Goal: Task Accomplishment & Management: Use online tool/utility

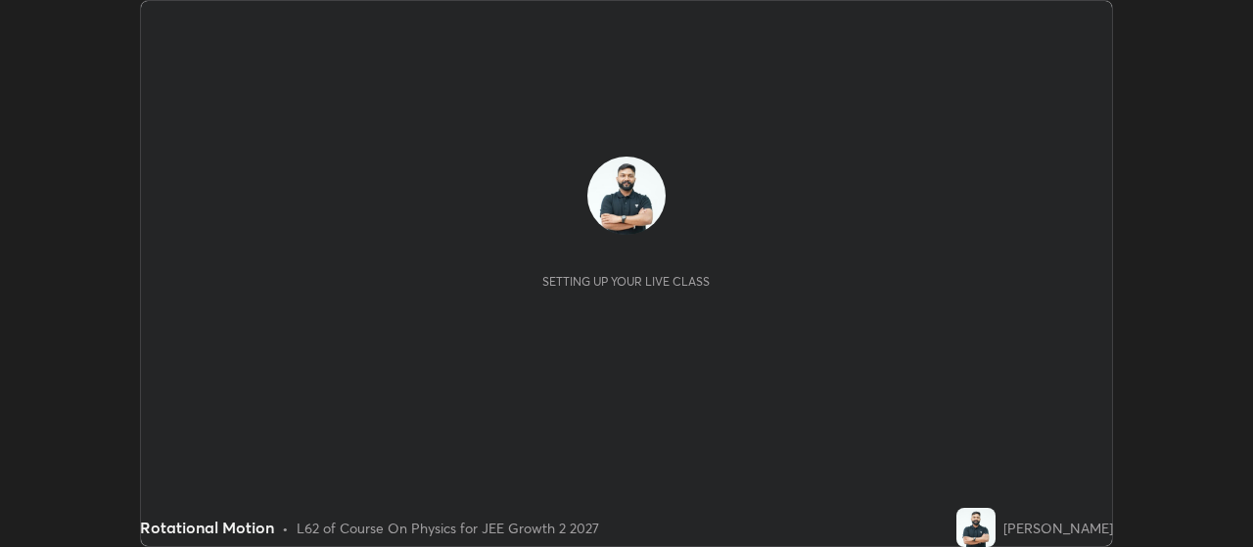
scroll to position [547, 1252]
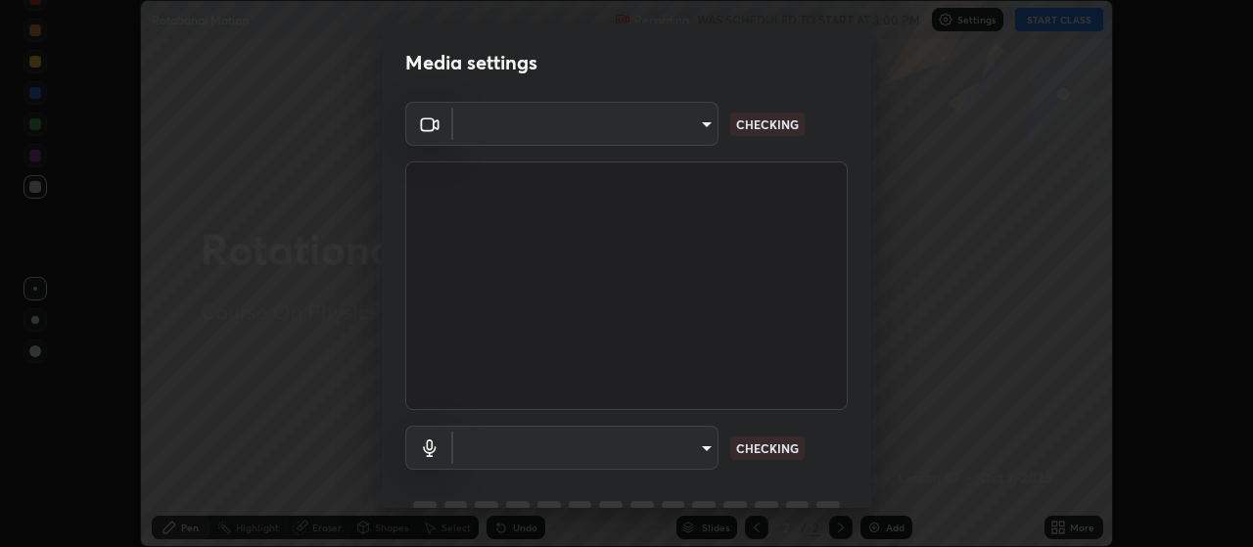
type input "3e5056c2a5089135895bc4c4a255db0b70d8554b8403b25f22c45efb2ce91884"
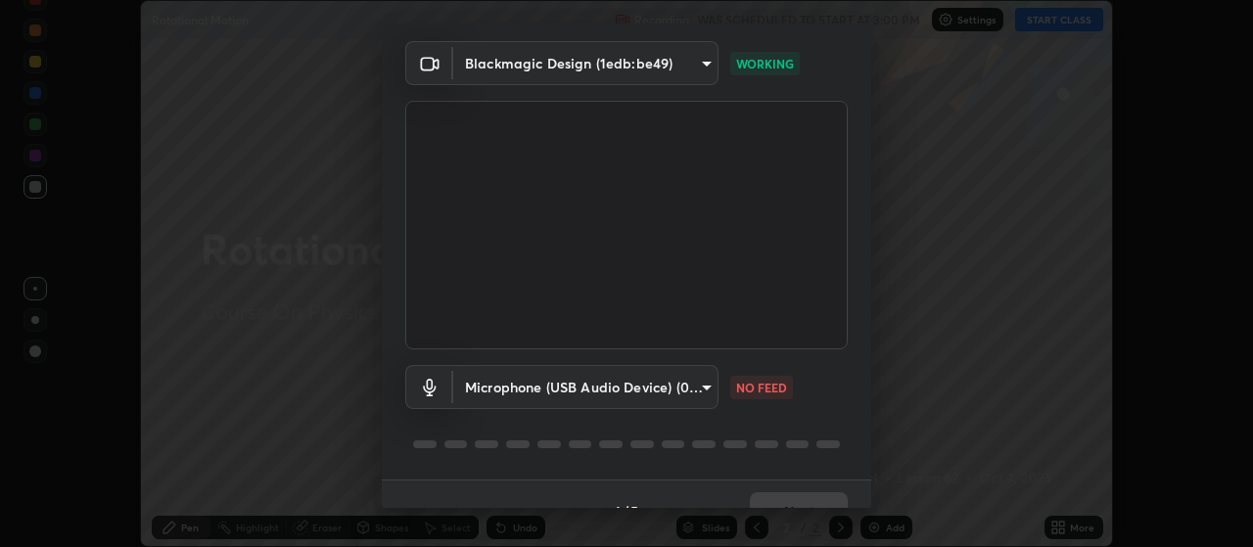
scroll to position [95, 0]
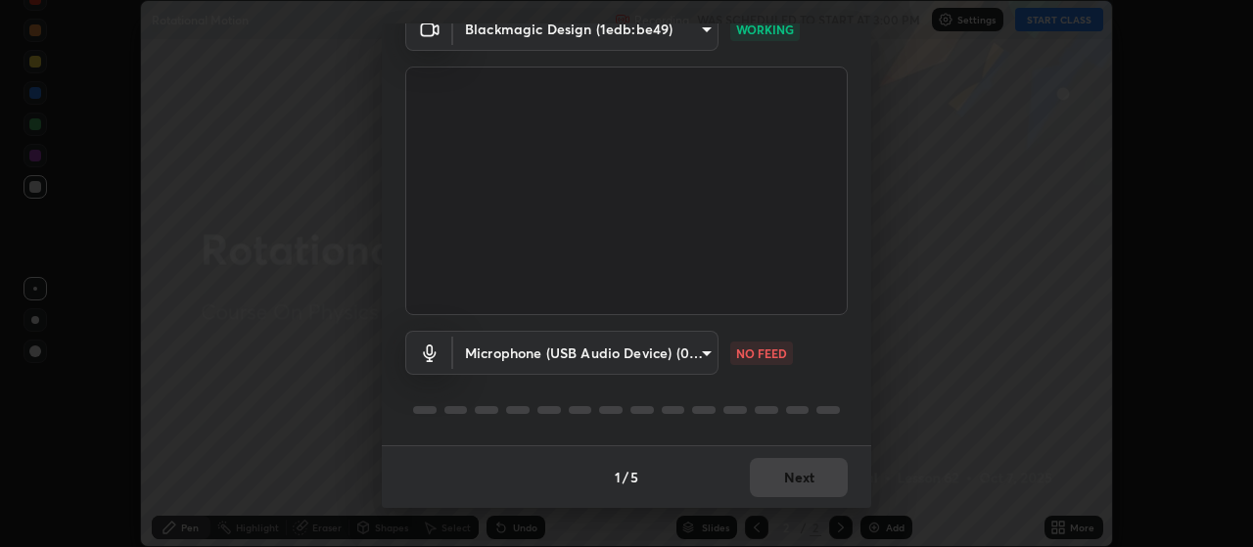
click at [695, 348] on body "Erase all Rotational Motion Recording WAS SCHEDULED TO START AT 3:00 PM Setting…" at bounding box center [626, 273] width 1253 height 547
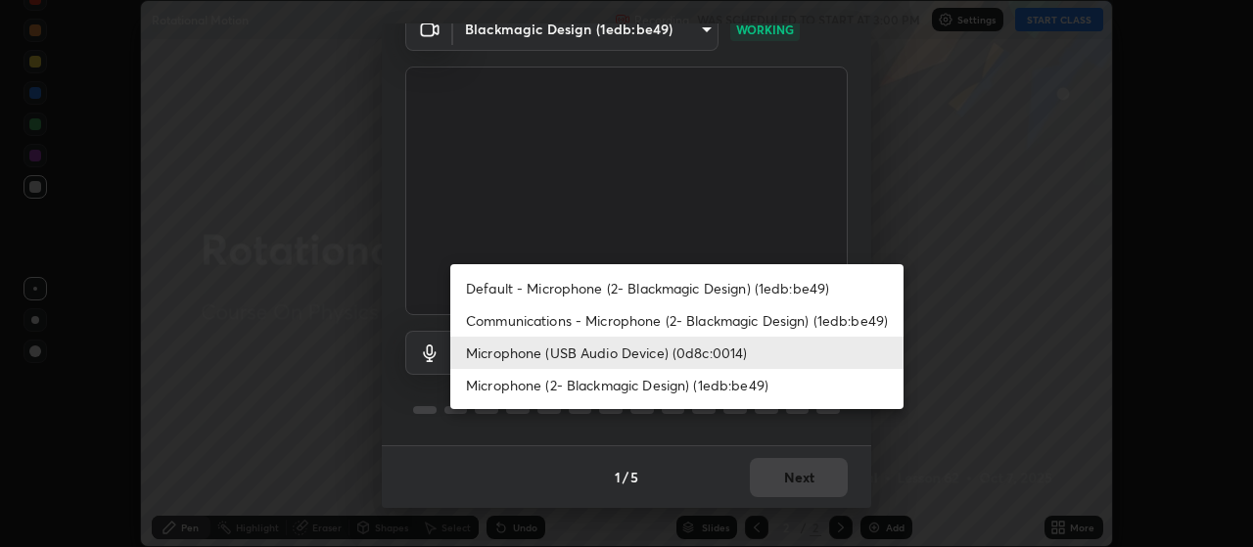
click at [656, 384] on li "Microphone (2- Blackmagic Design) (1edb:be49)" at bounding box center [676, 385] width 453 height 32
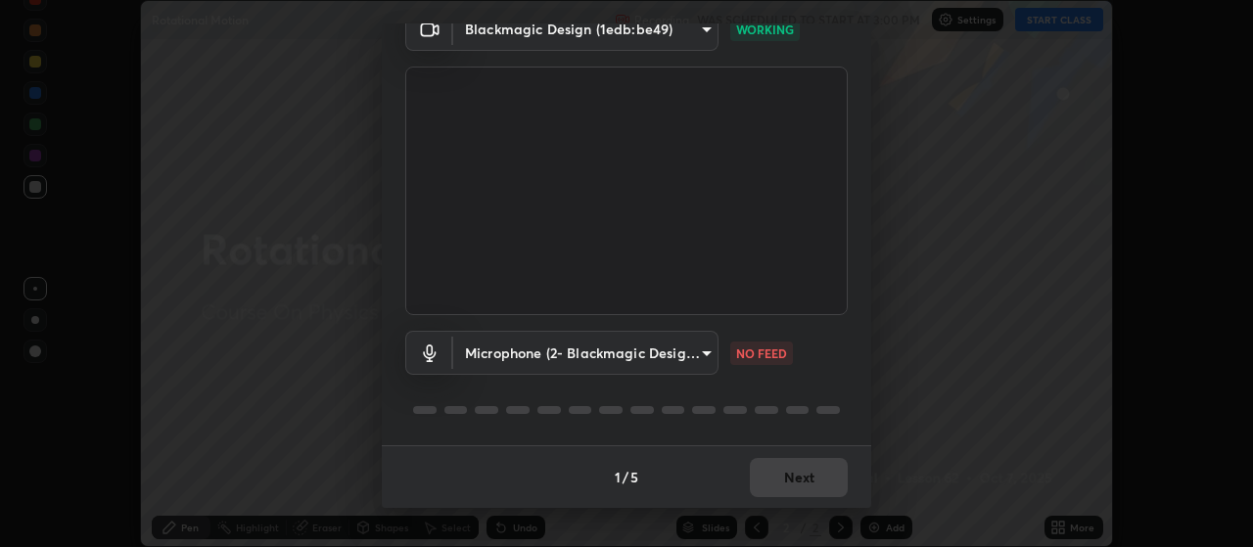
click at [645, 359] on body "Erase all Rotational Motion Recording WAS SCHEDULED TO START AT 3:00 PM Setting…" at bounding box center [626, 273] width 1253 height 547
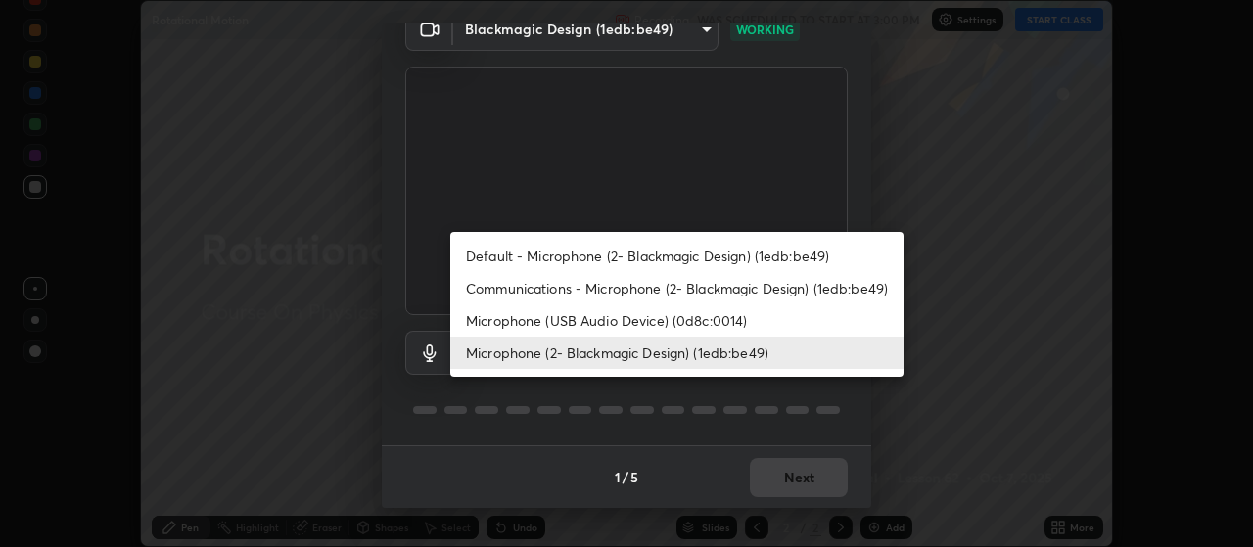
click at [632, 319] on li "Microphone (USB Audio Device) (0d8c:0014)" at bounding box center [676, 320] width 453 height 32
type input "59a2f7d3e3ff76d48a9e38036df9e67befd3407334716a6d87dab12f344bb213"
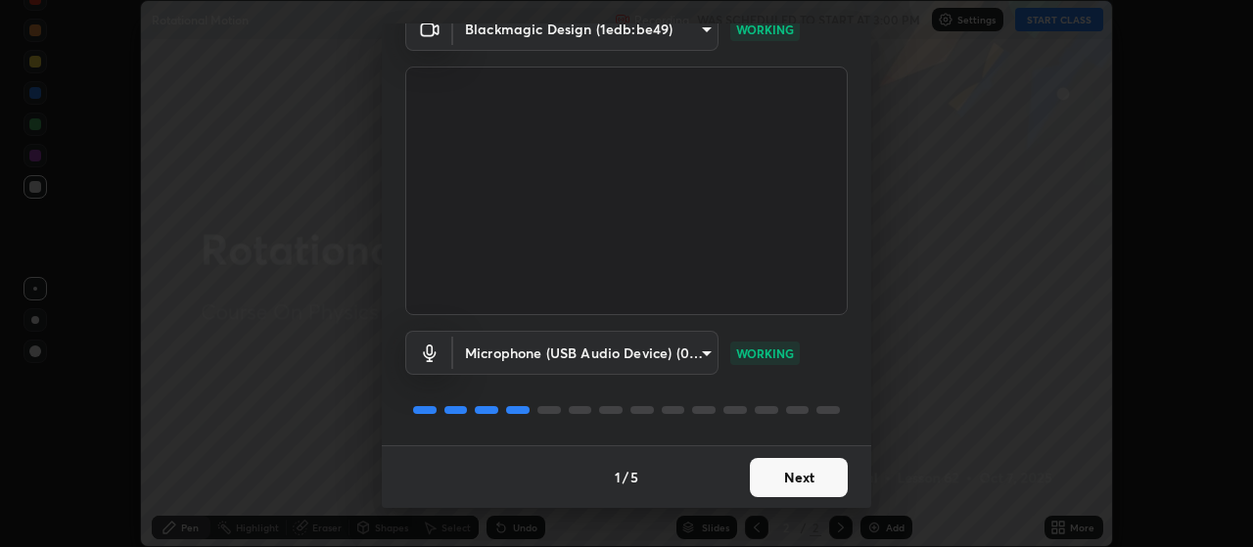
click at [801, 477] on button "Next" at bounding box center [799, 477] width 98 height 39
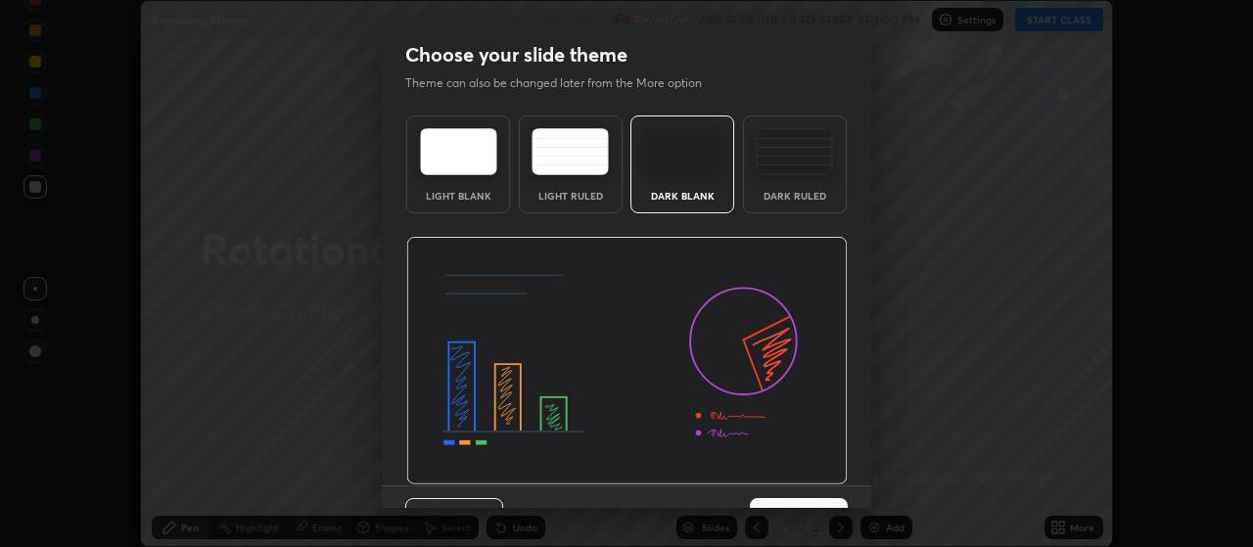
click at [820, 480] on img at bounding box center [626, 361] width 441 height 249
click at [821, 487] on div "Previous 3 / 5 Next" at bounding box center [626, 516] width 489 height 63
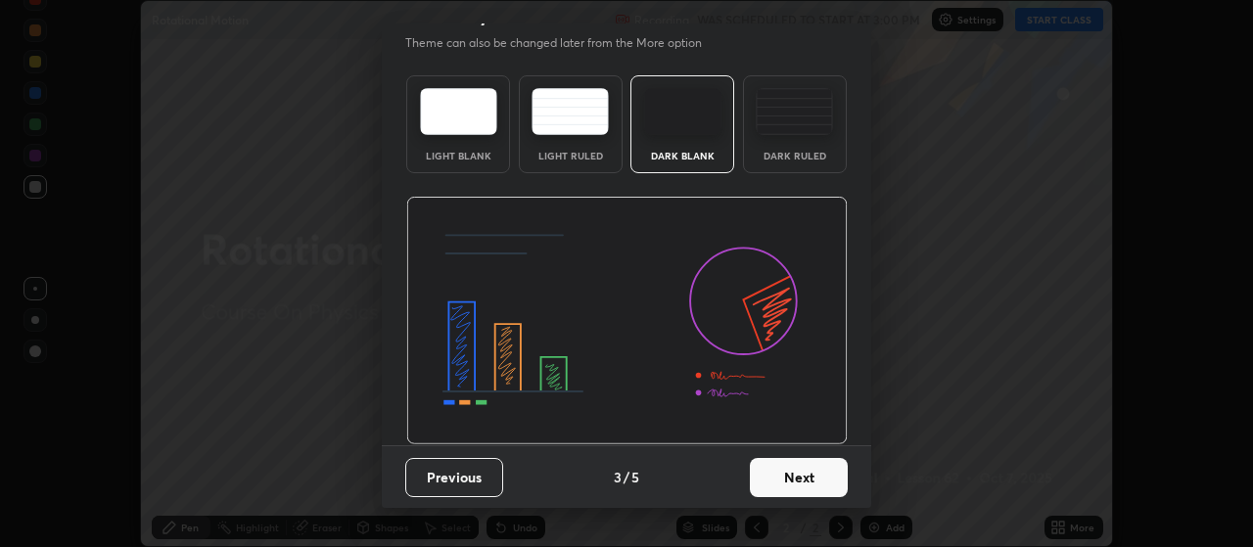
click at [811, 467] on button "Next" at bounding box center [799, 477] width 98 height 39
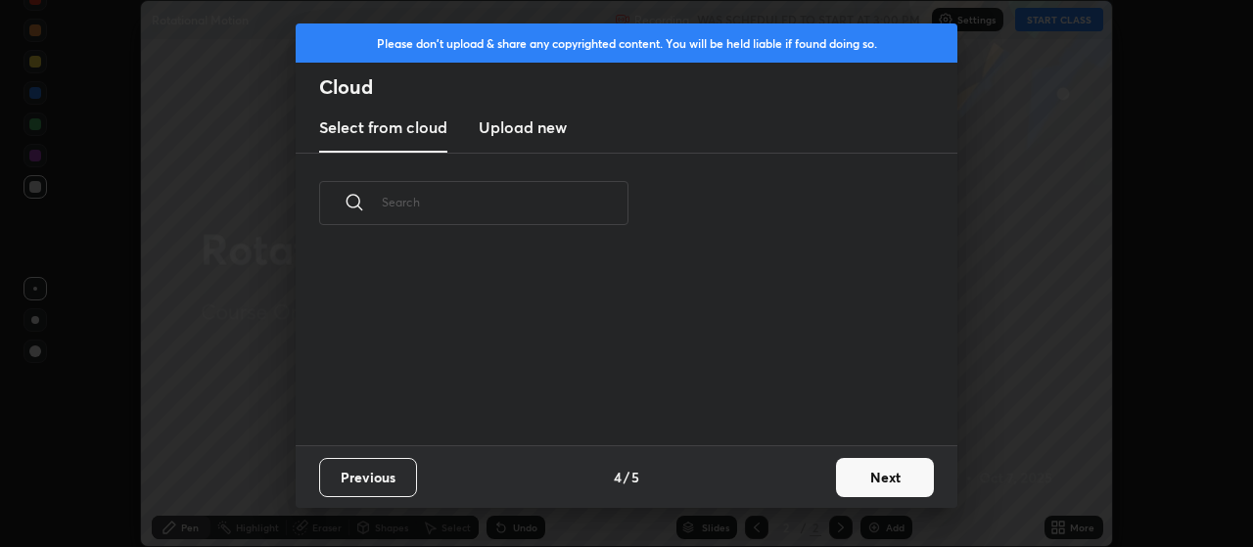
click at [812, 474] on div "Previous 4 / 5 Next" at bounding box center [627, 476] width 662 height 63
click at [822, 476] on div "Previous 4 / 5 Next" at bounding box center [627, 476] width 662 height 63
click at [838, 475] on button "Next" at bounding box center [885, 477] width 98 height 39
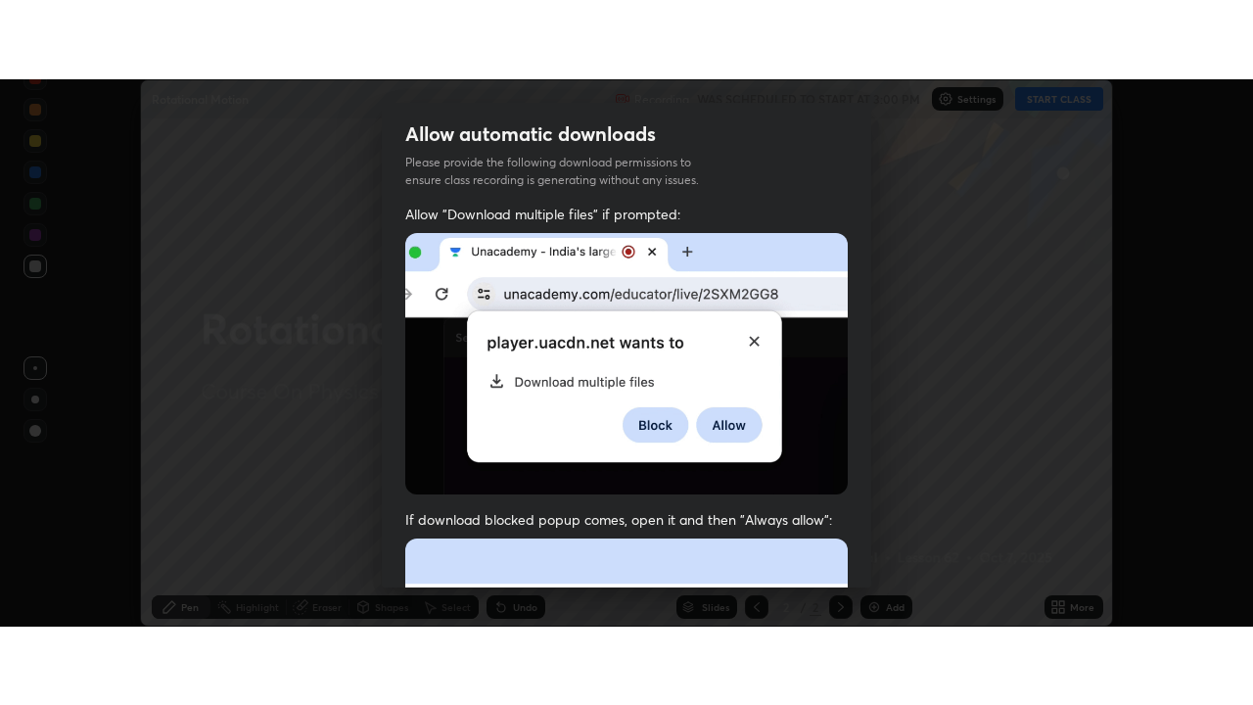
scroll to position [494, 0]
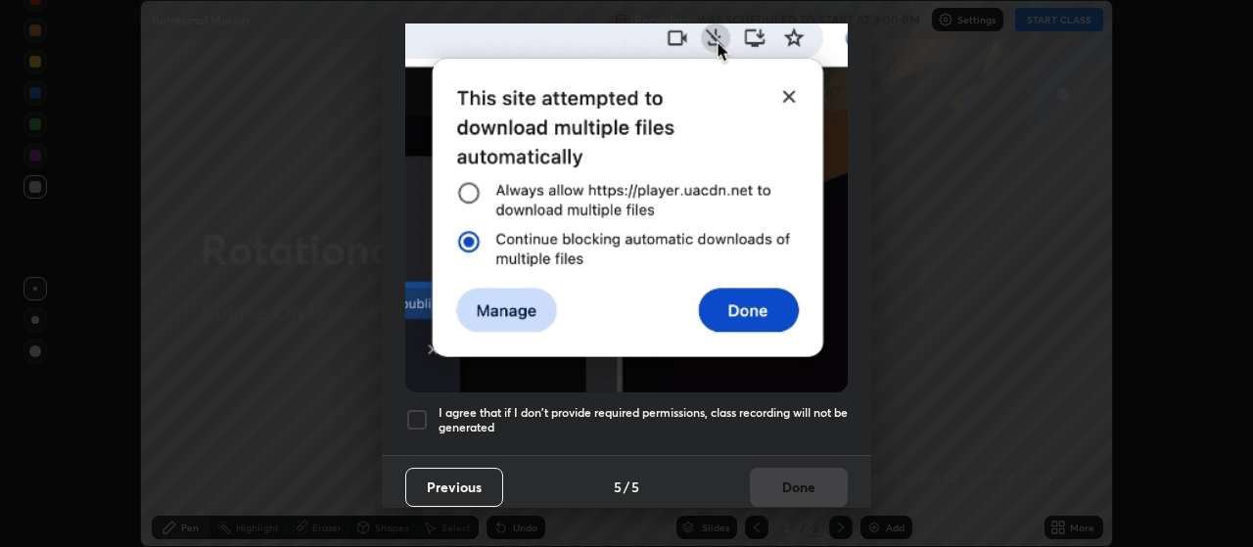
click at [816, 405] on h5 "I agree that if I don't provide required permissions, class recording will not …" at bounding box center [642, 420] width 409 height 30
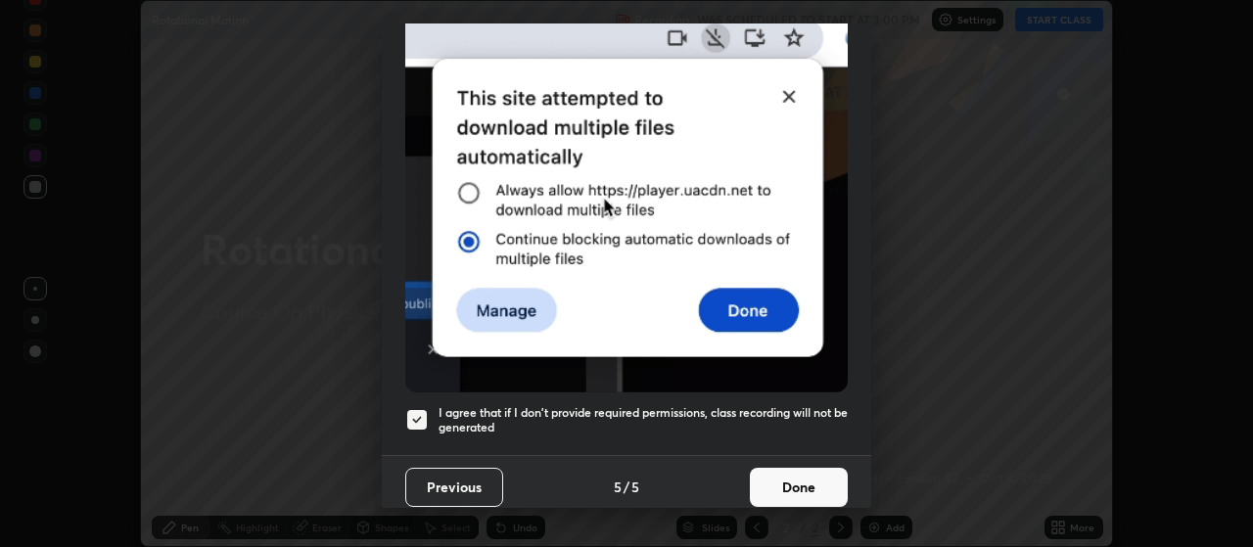
click at [803, 481] on button "Done" at bounding box center [799, 487] width 98 height 39
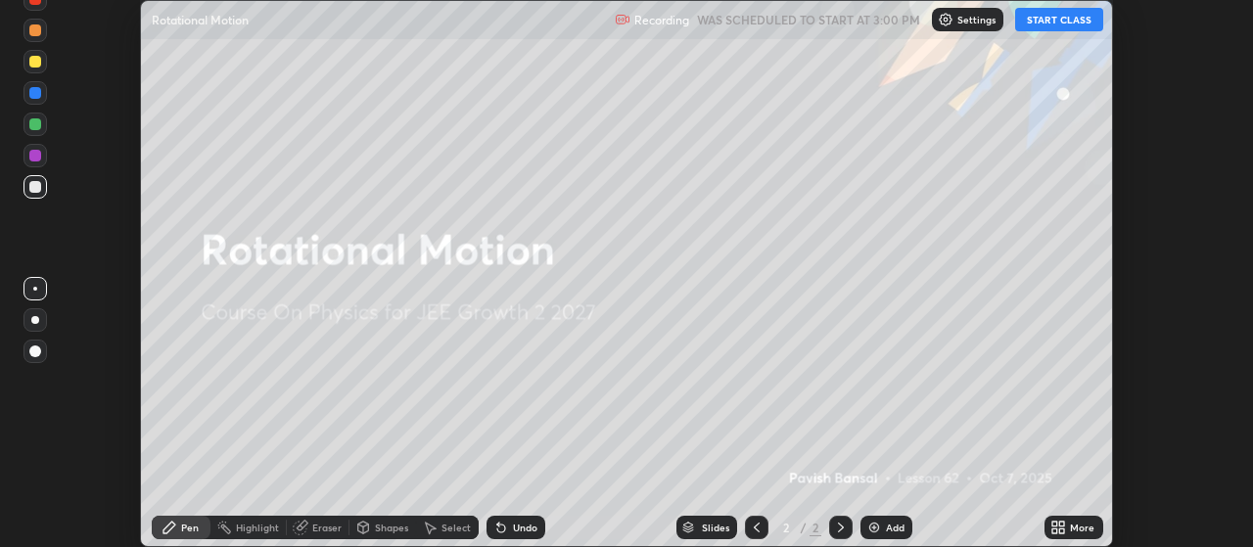
click at [1062, 529] on icon at bounding box center [1062, 530] width 5 height 5
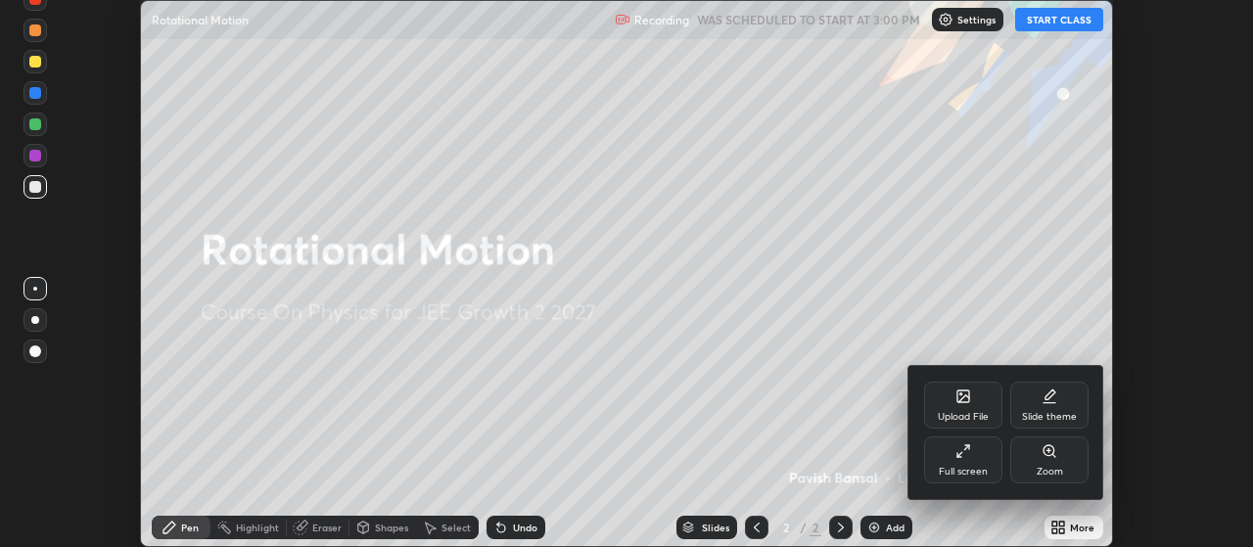
click at [960, 473] on div "Full screen" at bounding box center [962, 472] width 49 height 10
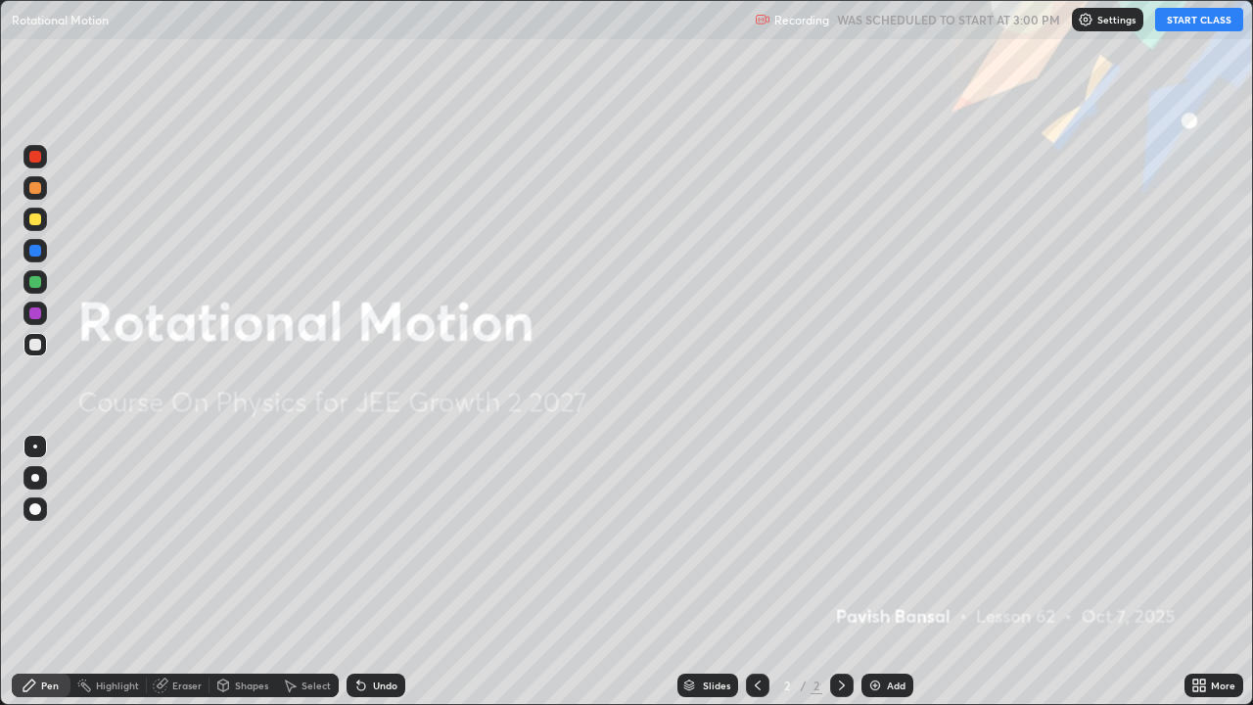
scroll to position [705, 1253]
click at [1194, 23] on button "START CLASS" at bounding box center [1199, 19] width 88 height 23
click at [891, 546] on div "Add" at bounding box center [896, 685] width 19 height 10
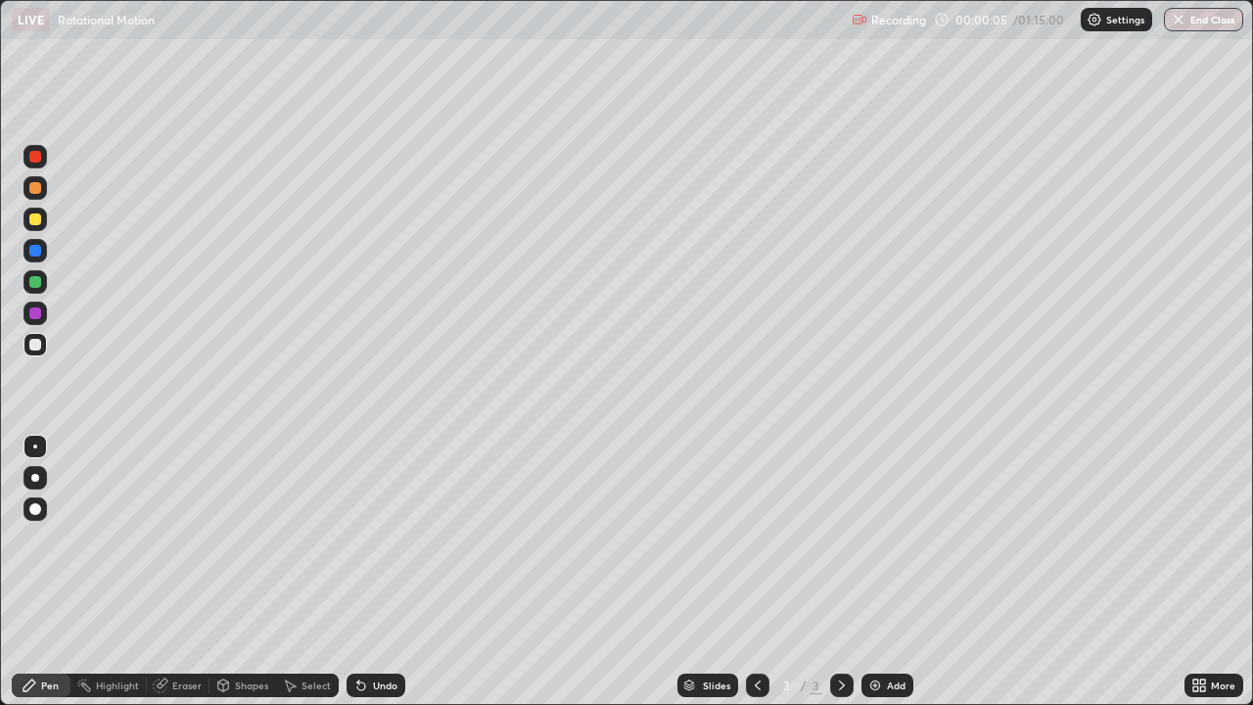
click at [35, 478] on div at bounding box center [35, 478] width 8 height 8
click at [375, 546] on div "Undo" at bounding box center [385, 685] width 24 height 10
click at [33, 217] on div at bounding box center [35, 219] width 12 height 12
click at [39, 318] on div at bounding box center [34, 312] width 23 height 23
click at [387, 546] on div "Undo" at bounding box center [385, 685] width 24 height 10
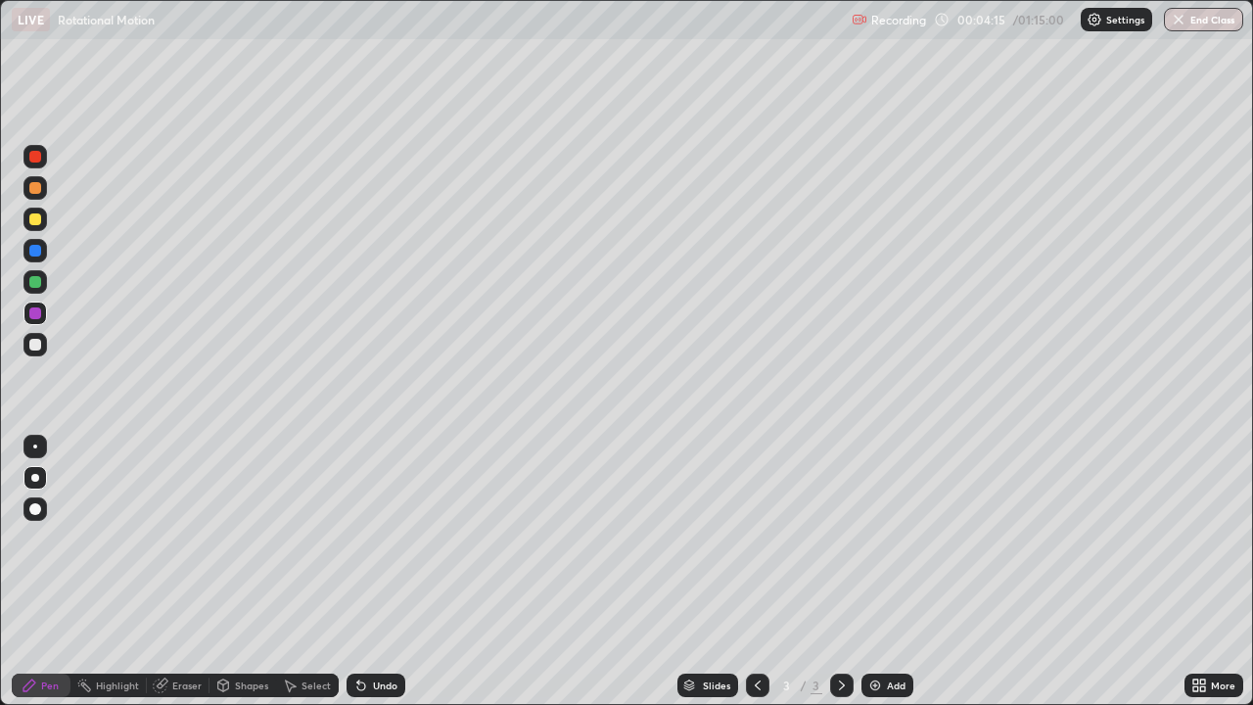
click at [388, 546] on div "Undo" at bounding box center [385, 685] width 24 height 10
click at [44, 226] on div at bounding box center [34, 218] width 23 height 23
click at [36, 193] on div at bounding box center [35, 188] width 12 height 12
click at [888, 546] on div "Add" at bounding box center [896, 685] width 19 height 10
click at [755, 546] on icon at bounding box center [758, 685] width 16 height 16
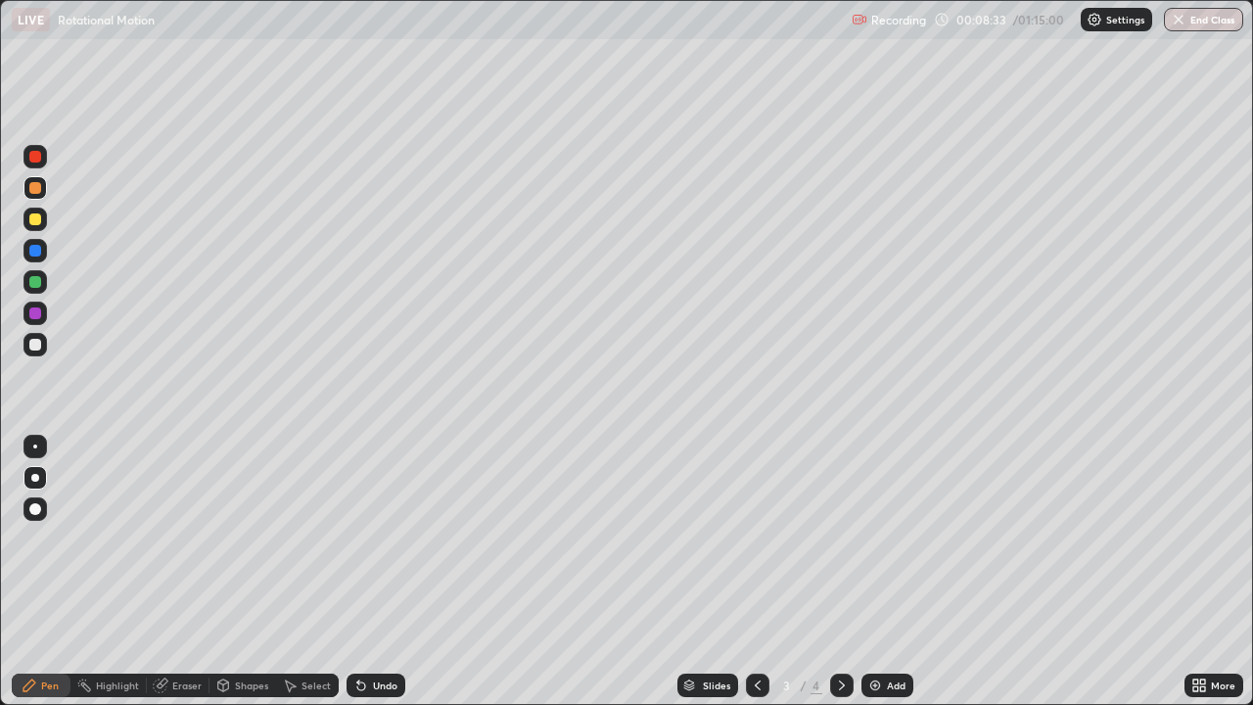
click at [840, 546] on icon at bounding box center [842, 685] width 16 height 16
click at [375, 546] on div "Undo" at bounding box center [385, 685] width 24 height 10
click at [386, 546] on div "Undo" at bounding box center [385, 685] width 24 height 10
click at [374, 546] on div "Undo" at bounding box center [385, 685] width 24 height 10
click at [887, 546] on div "Add" at bounding box center [896, 685] width 19 height 10
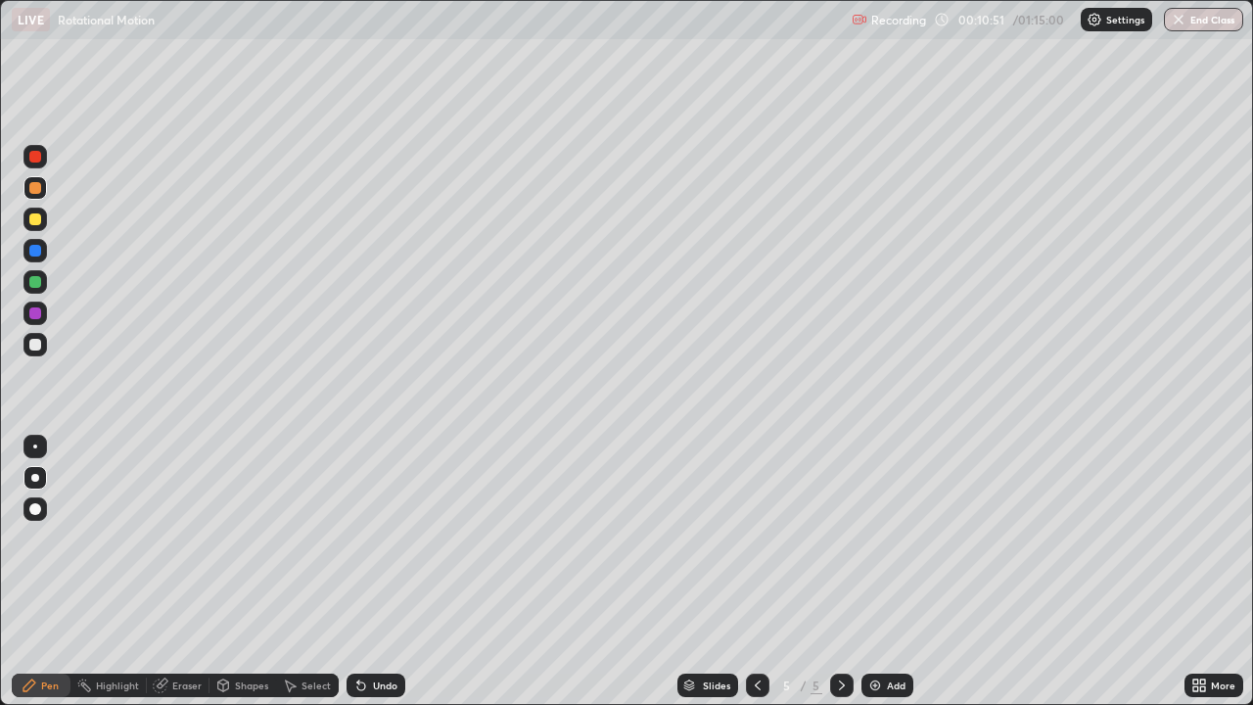
click at [37, 220] on div at bounding box center [35, 219] width 12 height 12
click at [378, 546] on div "Undo" at bounding box center [385, 685] width 24 height 10
click at [373, 546] on div "Undo" at bounding box center [385, 685] width 24 height 10
click at [39, 191] on div at bounding box center [35, 188] width 12 height 12
click at [35, 313] on div at bounding box center [35, 313] width 12 height 12
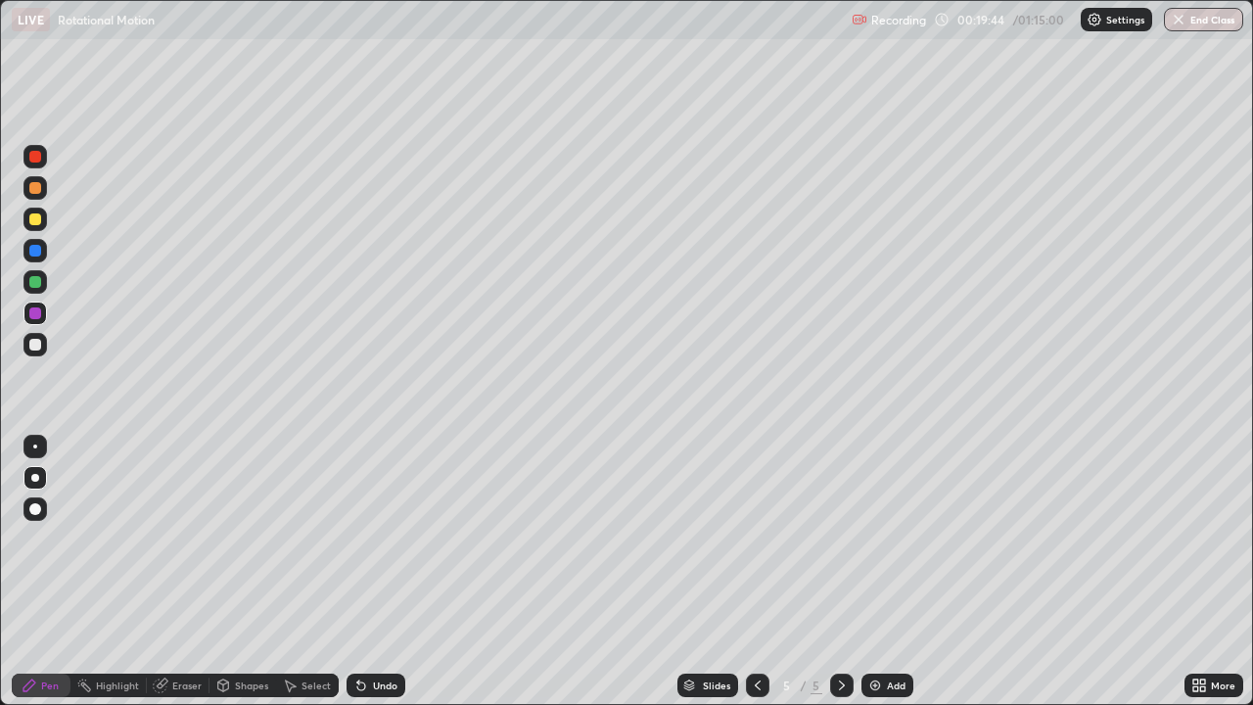
click at [35, 345] on div at bounding box center [35, 345] width 12 height 12
click at [38, 345] on div at bounding box center [35, 345] width 12 height 12
click at [391, 546] on div "Undo" at bounding box center [375, 684] width 59 height 23
click at [391, 546] on div "Undo" at bounding box center [385, 685] width 24 height 10
click at [400, 546] on div "Undo" at bounding box center [375, 684] width 59 height 23
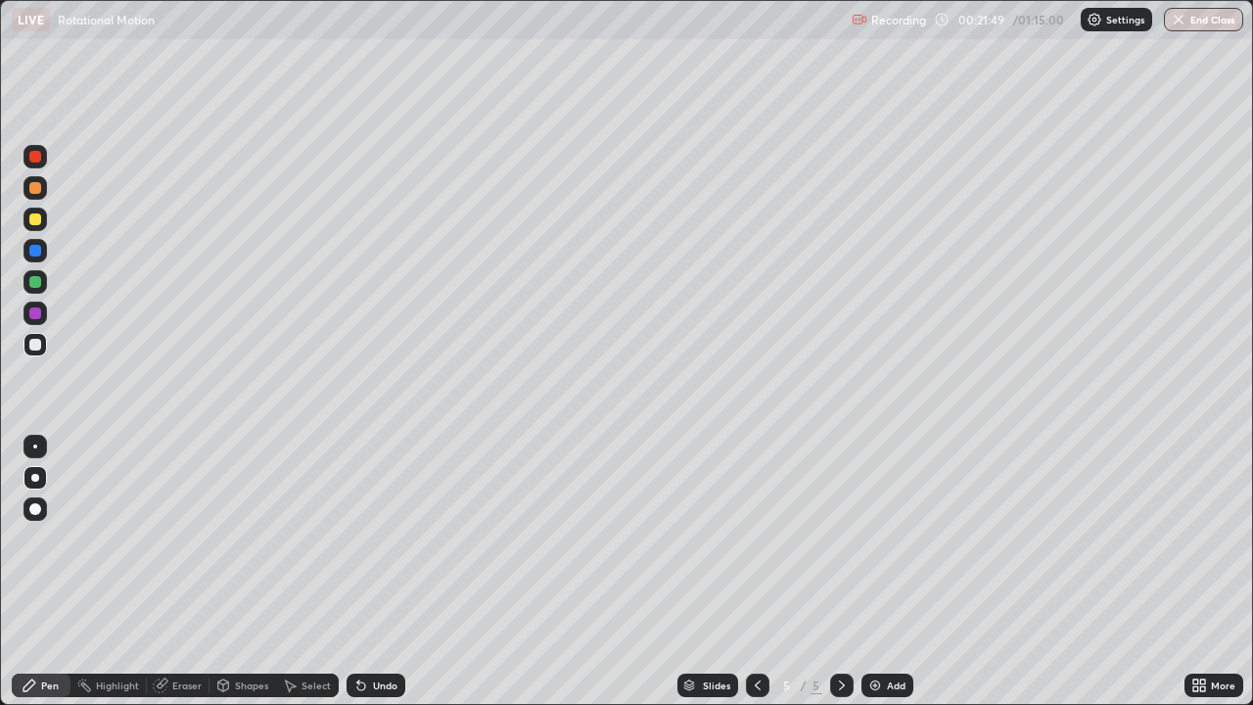
click at [389, 546] on div "Undo" at bounding box center [385, 685] width 24 height 10
click at [386, 546] on div "Undo" at bounding box center [385, 685] width 24 height 10
click at [388, 546] on div "Undo" at bounding box center [385, 685] width 24 height 10
click at [386, 546] on div "Undo" at bounding box center [385, 685] width 24 height 10
click at [754, 546] on icon at bounding box center [757, 685] width 6 height 10
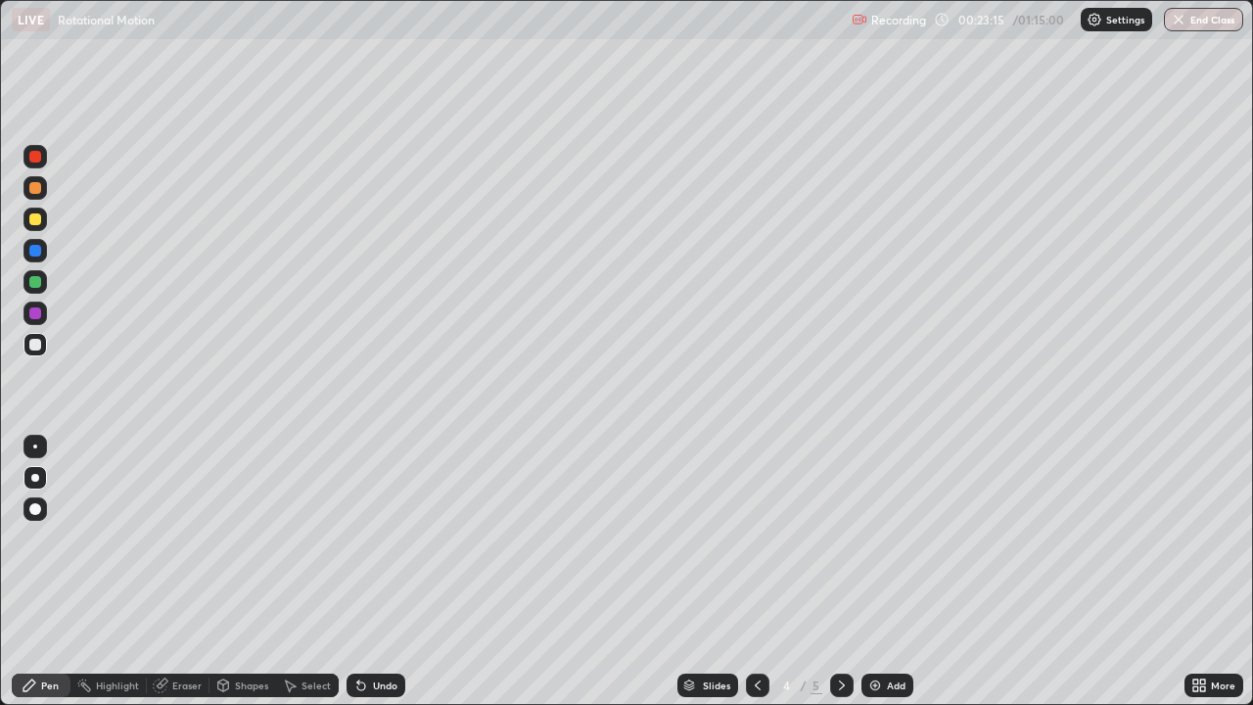
click at [765, 546] on div at bounding box center [757, 684] width 23 height 23
click at [838, 546] on icon at bounding box center [842, 685] width 16 height 16
click at [840, 546] on icon at bounding box center [842, 685] width 16 height 16
click at [877, 546] on img at bounding box center [875, 685] width 16 height 16
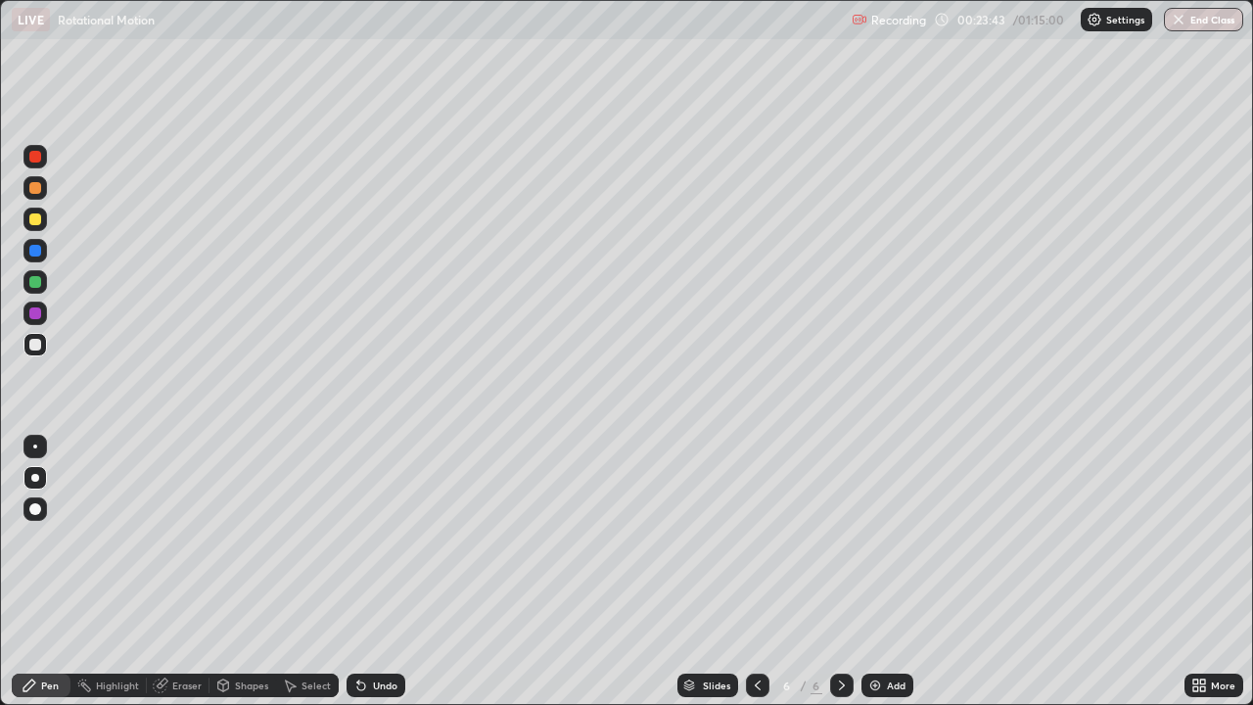
click at [755, 546] on icon at bounding box center [758, 685] width 16 height 16
click at [841, 546] on icon at bounding box center [842, 685] width 16 height 16
click at [39, 221] on div at bounding box center [35, 219] width 12 height 12
click at [381, 546] on div "Undo" at bounding box center [385, 685] width 24 height 10
click at [40, 318] on div at bounding box center [34, 312] width 23 height 23
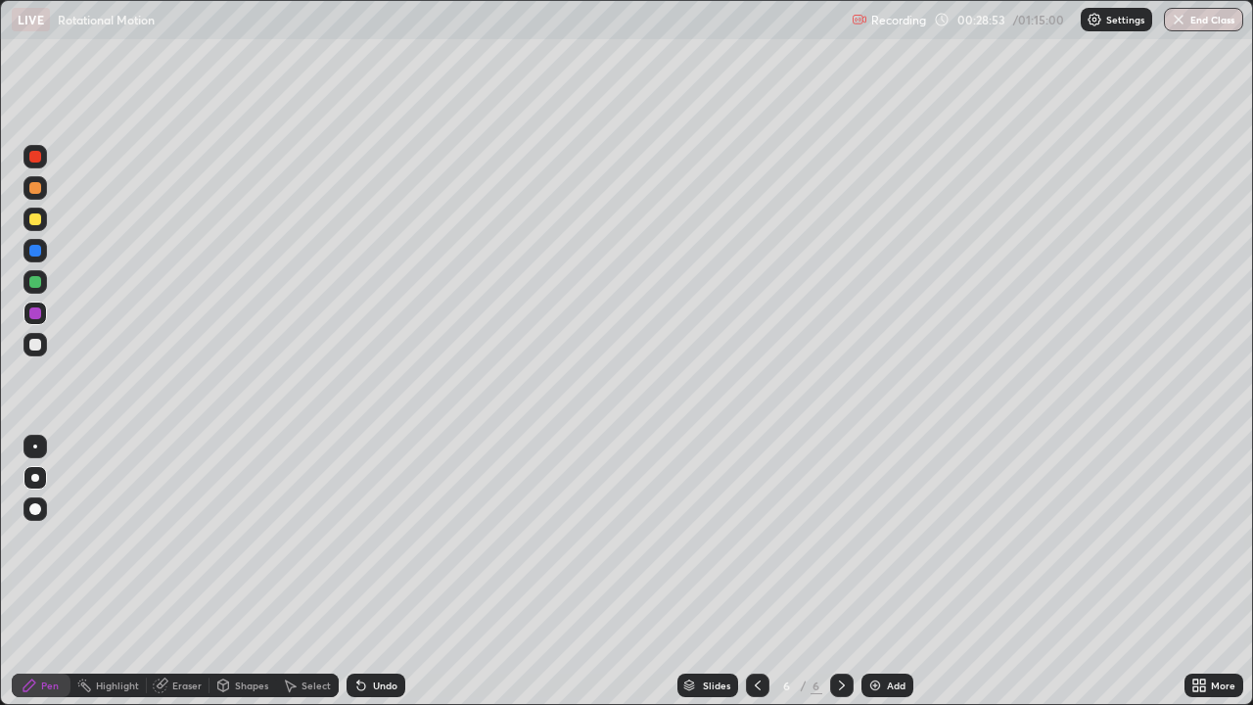
click at [104, 546] on div "Highlight" at bounding box center [117, 685] width 43 height 10
click at [39, 546] on div "Pen" at bounding box center [41, 684] width 59 height 23
click at [373, 546] on div "Undo" at bounding box center [385, 685] width 24 height 10
click at [43, 287] on div at bounding box center [34, 281] width 23 height 23
click at [36, 344] on div at bounding box center [35, 345] width 12 height 12
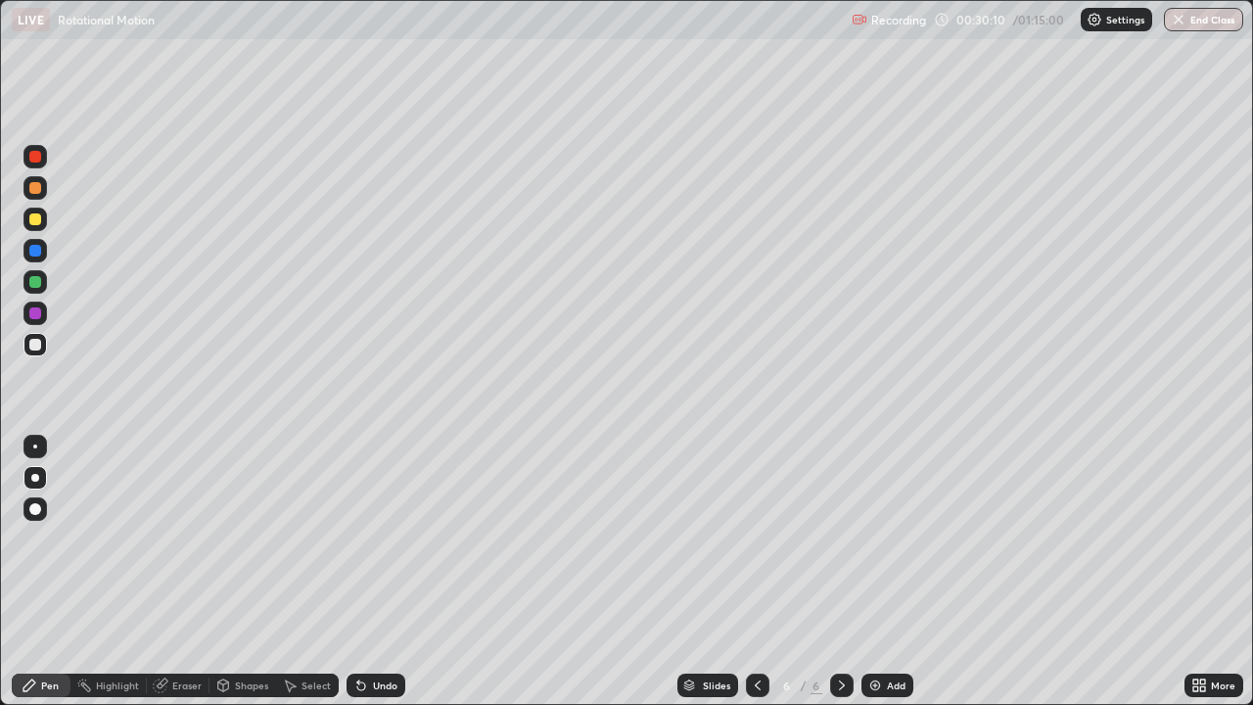
click at [36, 248] on div at bounding box center [35, 251] width 12 height 12
click at [375, 546] on div "Undo" at bounding box center [385, 685] width 24 height 10
click at [33, 349] on div at bounding box center [35, 345] width 12 height 12
click at [385, 546] on div "Undo" at bounding box center [375, 684] width 59 height 23
click at [394, 546] on div "Undo" at bounding box center [375, 684] width 59 height 23
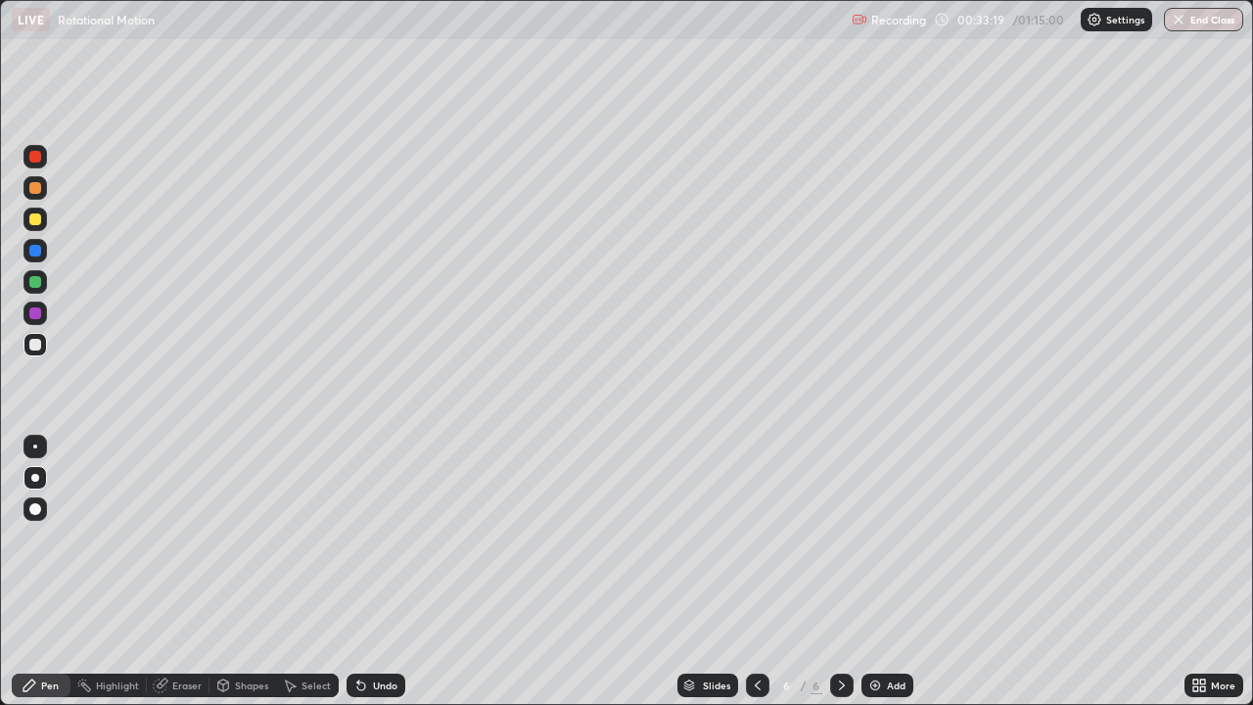
click at [44, 283] on div at bounding box center [34, 281] width 23 height 23
click at [887, 546] on div "Add" at bounding box center [896, 685] width 19 height 10
click at [39, 341] on div at bounding box center [35, 345] width 12 height 12
click at [38, 214] on div at bounding box center [35, 219] width 12 height 12
click at [36, 316] on div at bounding box center [35, 313] width 12 height 12
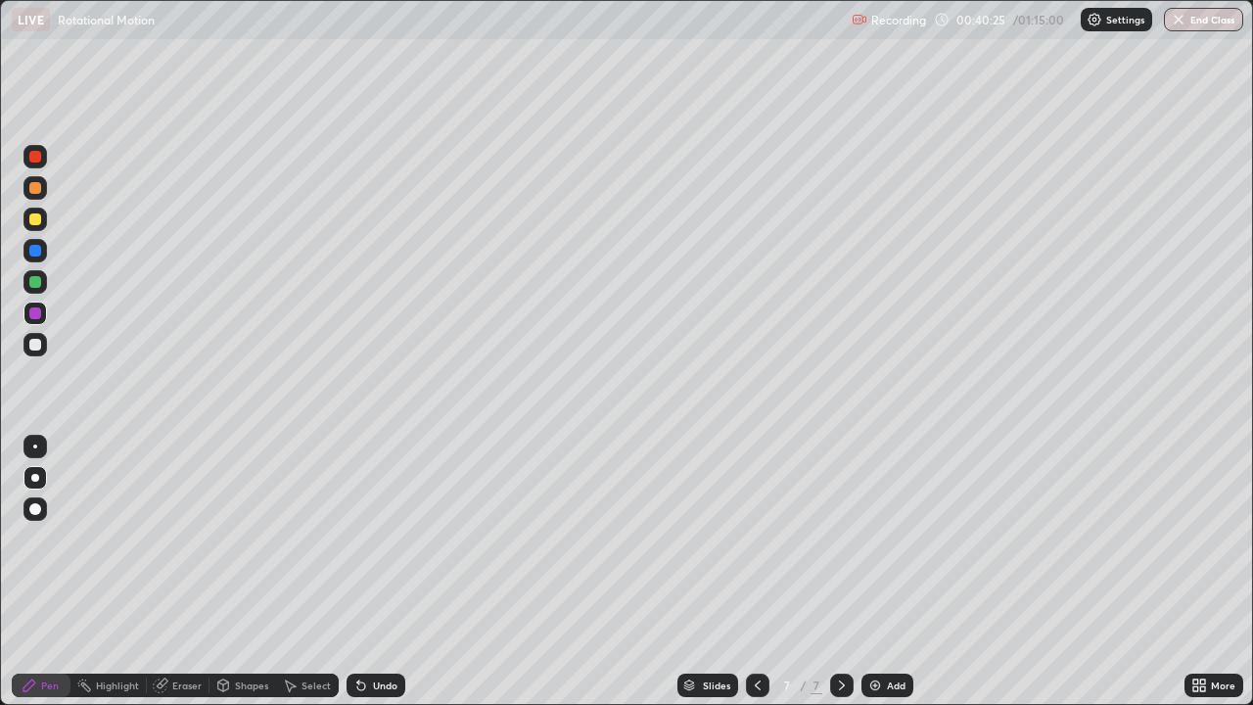
click at [35, 342] on div at bounding box center [35, 345] width 12 height 12
click at [391, 546] on div "Undo" at bounding box center [385, 685] width 24 height 10
click at [36, 221] on div at bounding box center [35, 219] width 12 height 12
click at [891, 546] on div "Add" at bounding box center [896, 685] width 19 height 10
click at [36, 344] on div at bounding box center [35, 345] width 12 height 12
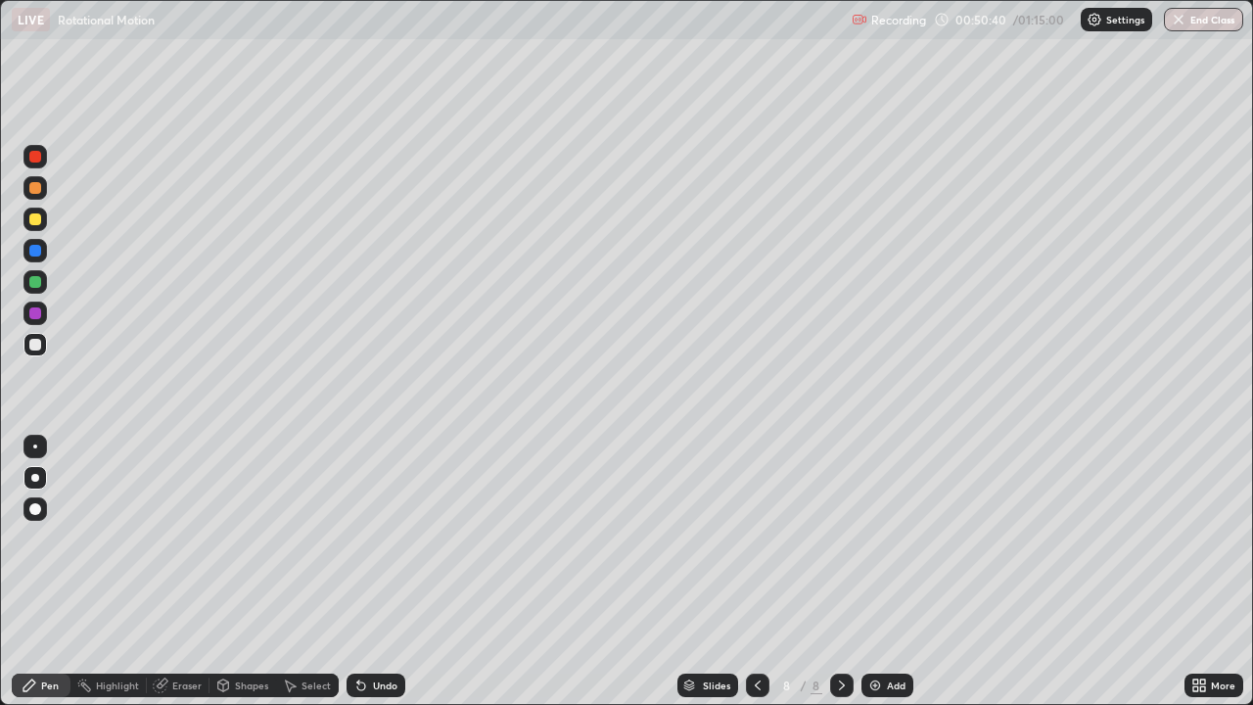
click at [35, 219] on div at bounding box center [35, 219] width 12 height 12
click at [38, 312] on div at bounding box center [35, 313] width 12 height 12
click at [35, 344] on div at bounding box center [35, 345] width 12 height 12
click at [358, 546] on icon at bounding box center [361, 686] width 8 height 8
click at [360, 546] on icon at bounding box center [361, 686] width 8 height 8
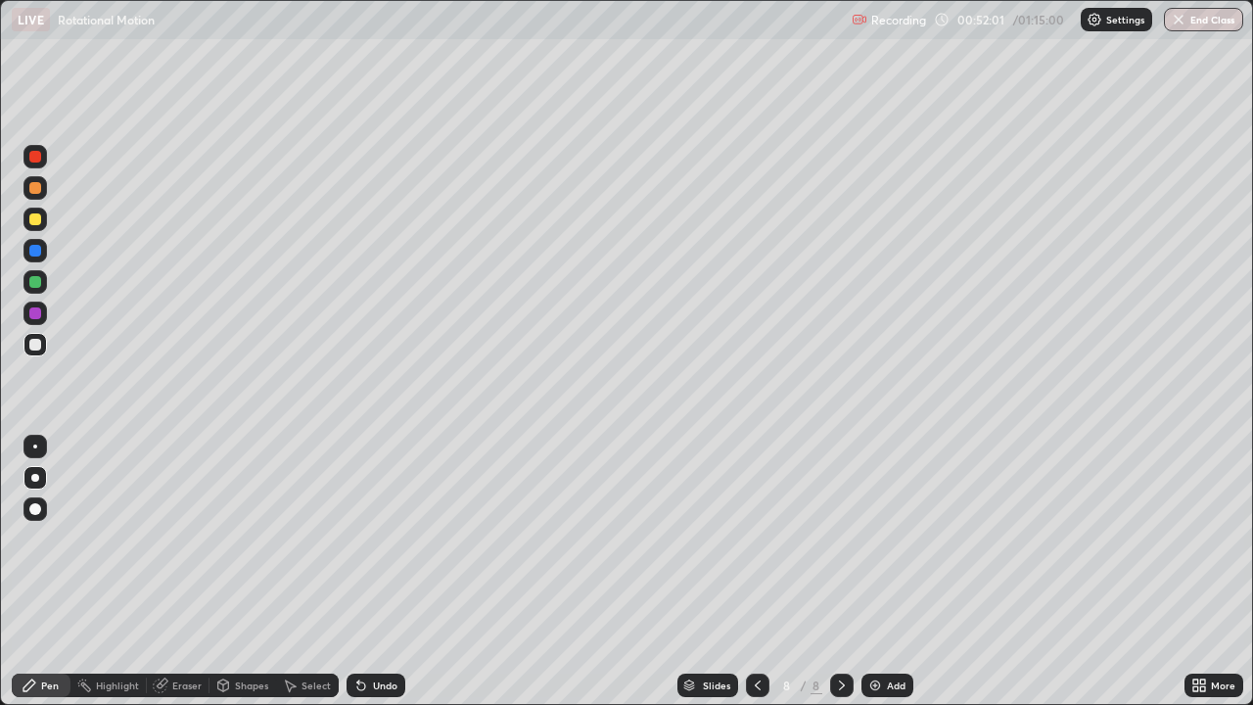
click at [40, 219] on div at bounding box center [35, 219] width 12 height 12
click at [886, 546] on div "Add" at bounding box center [887, 684] width 52 height 23
click at [37, 346] on div at bounding box center [35, 345] width 12 height 12
click at [39, 228] on div at bounding box center [34, 218] width 23 height 23
click at [37, 218] on div at bounding box center [35, 219] width 12 height 12
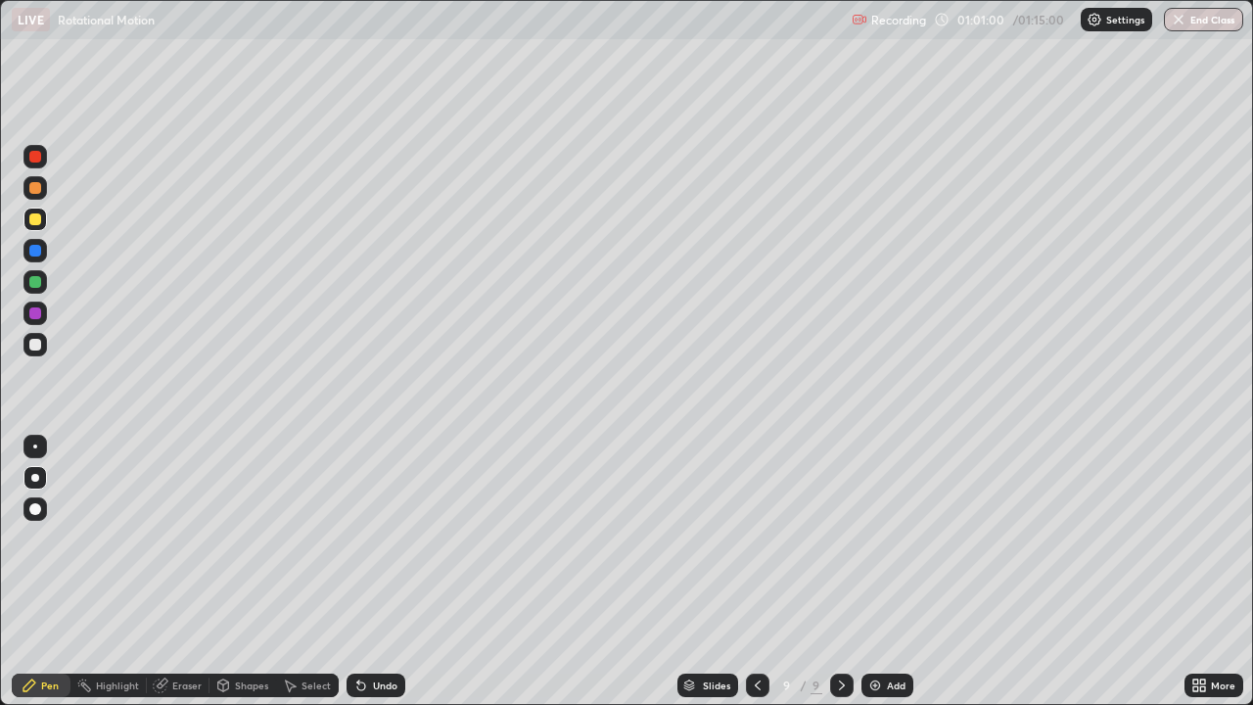
click at [35, 193] on div at bounding box center [35, 188] width 12 height 12
click at [38, 249] on div at bounding box center [35, 251] width 12 height 12
click at [37, 228] on div at bounding box center [34, 218] width 23 height 23
click at [37, 347] on div at bounding box center [35, 345] width 12 height 12
click at [36, 184] on div at bounding box center [35, 188] width 12 height 12
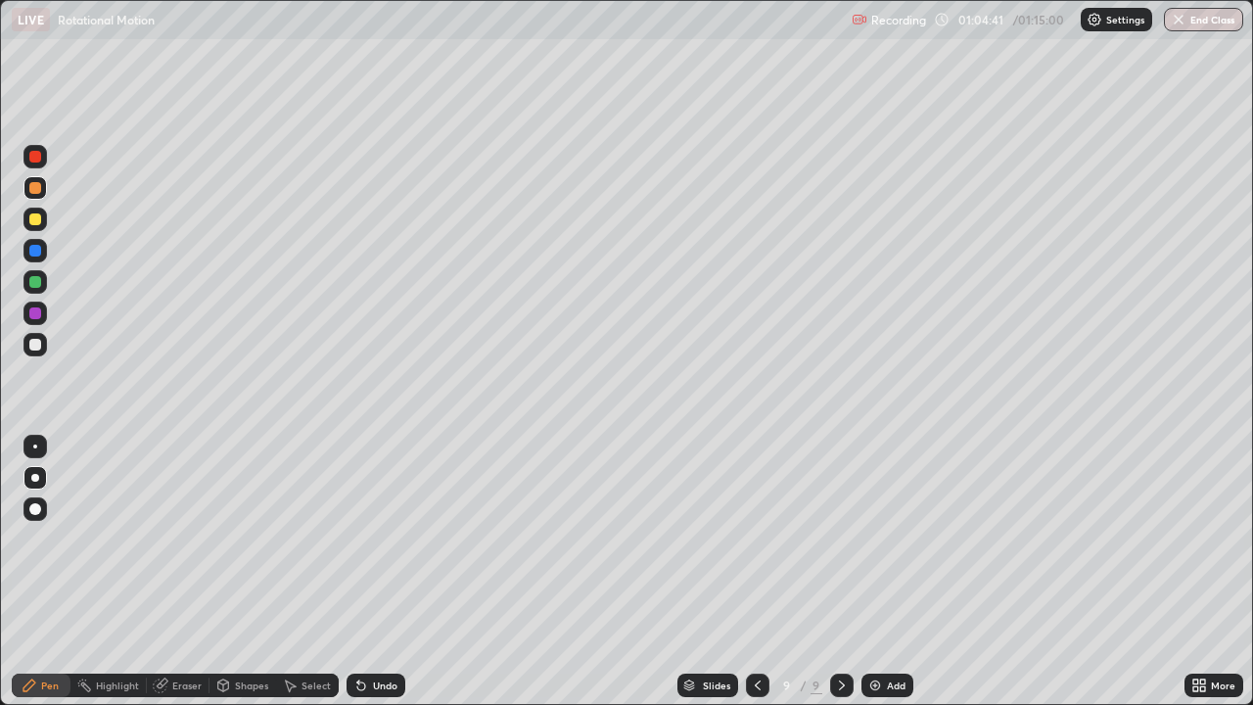
click at [36, 344] on div at bounding box center [35, 345] width 12 height 12
click at [32, 220] on div at bounding box center [35, 219] width 12 height 12
click at [385, 546] on div "Undo" at bounding box center [385, 685] width 24 height 10
click at [1178, 21] on img "button" at bounding box center [1178, 20] width 16 height 16
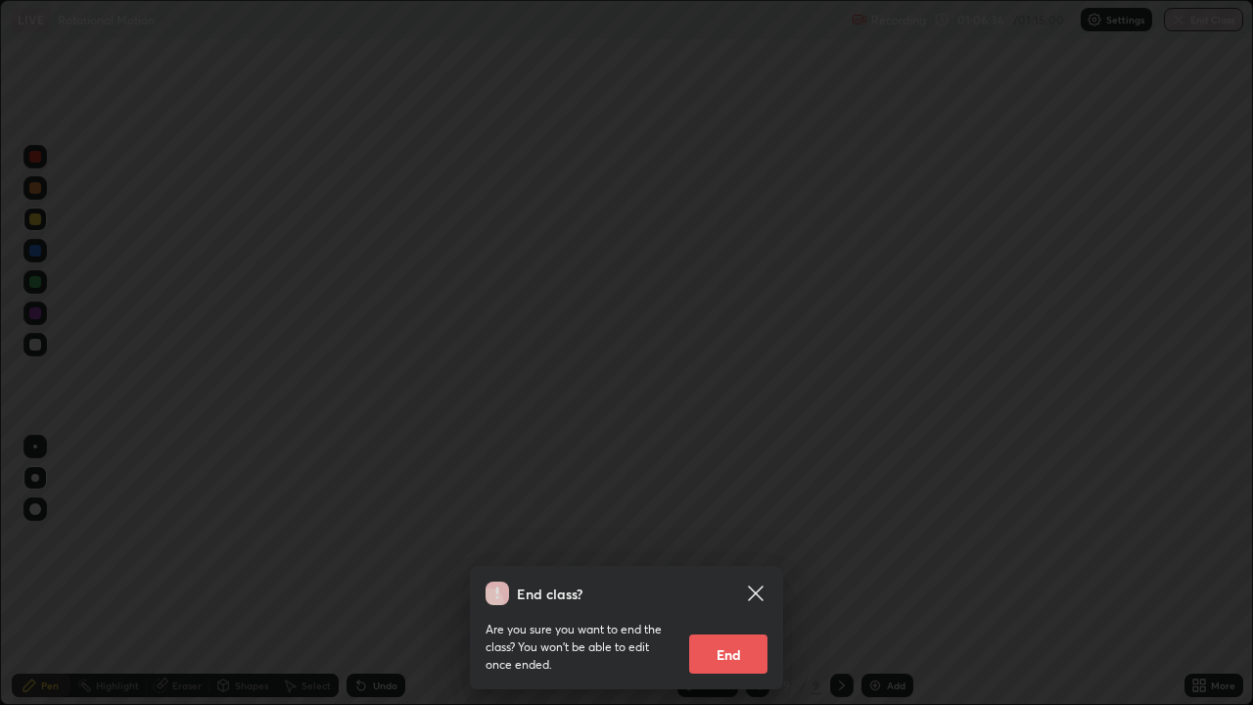
click at [703, 546] on button "End" at bounding box center [728, 653] width 78 height 39
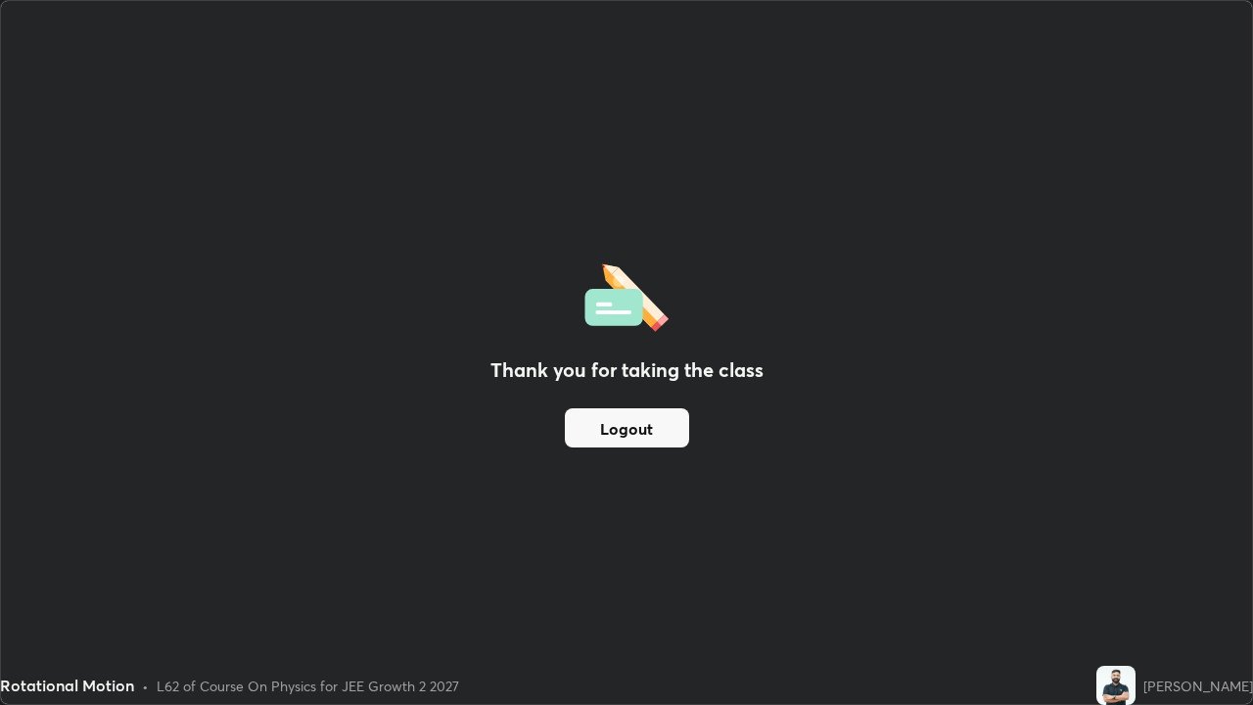
click at [597, 438] on button "Logout" at bounding box center [627, 427] width 124 height 39
